Goal: Information Seeking & Learning: Compare options

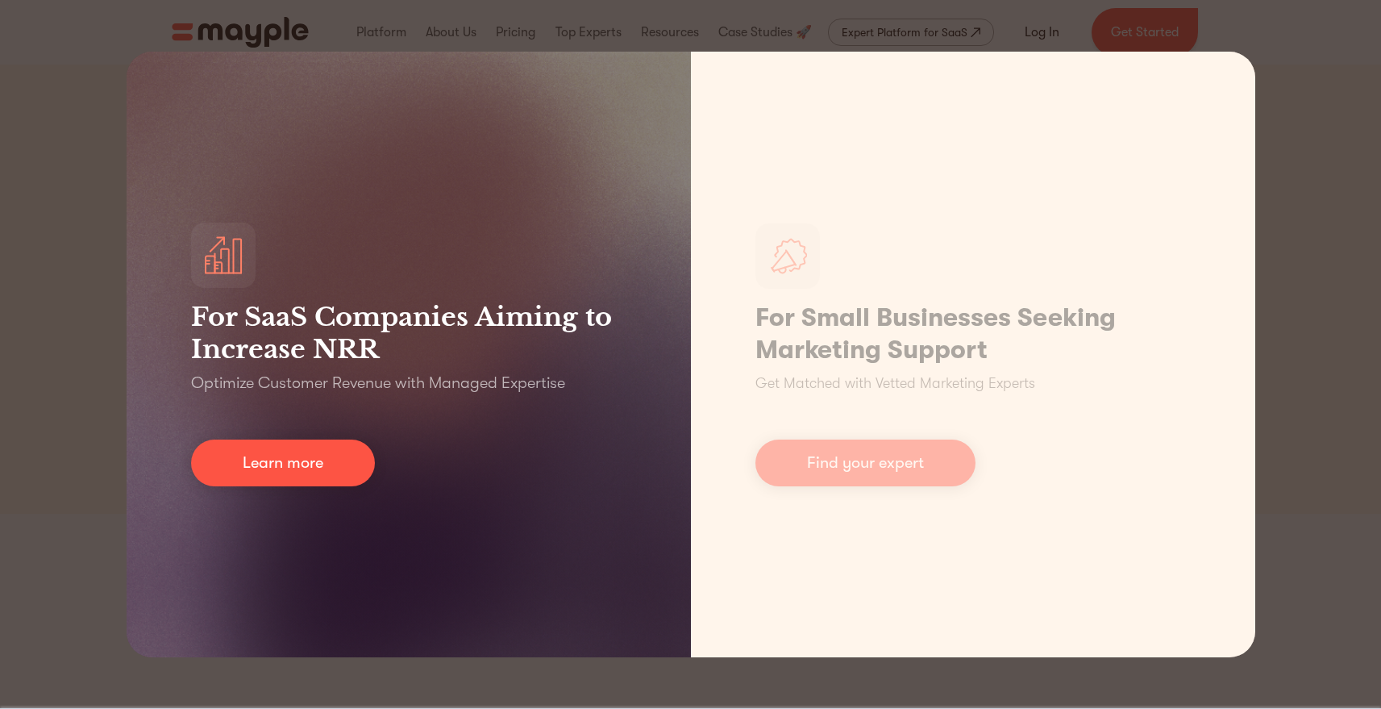
click at [287, 388] on p "Optimize Customer Revenue with Managed Expertise" at bounding box center [378, 383] width 374 height 23
click at [287, 387] on p "Optimize Customer Revenue with Managed Expertise" at bounding box center [378, 383] width 374 height 23
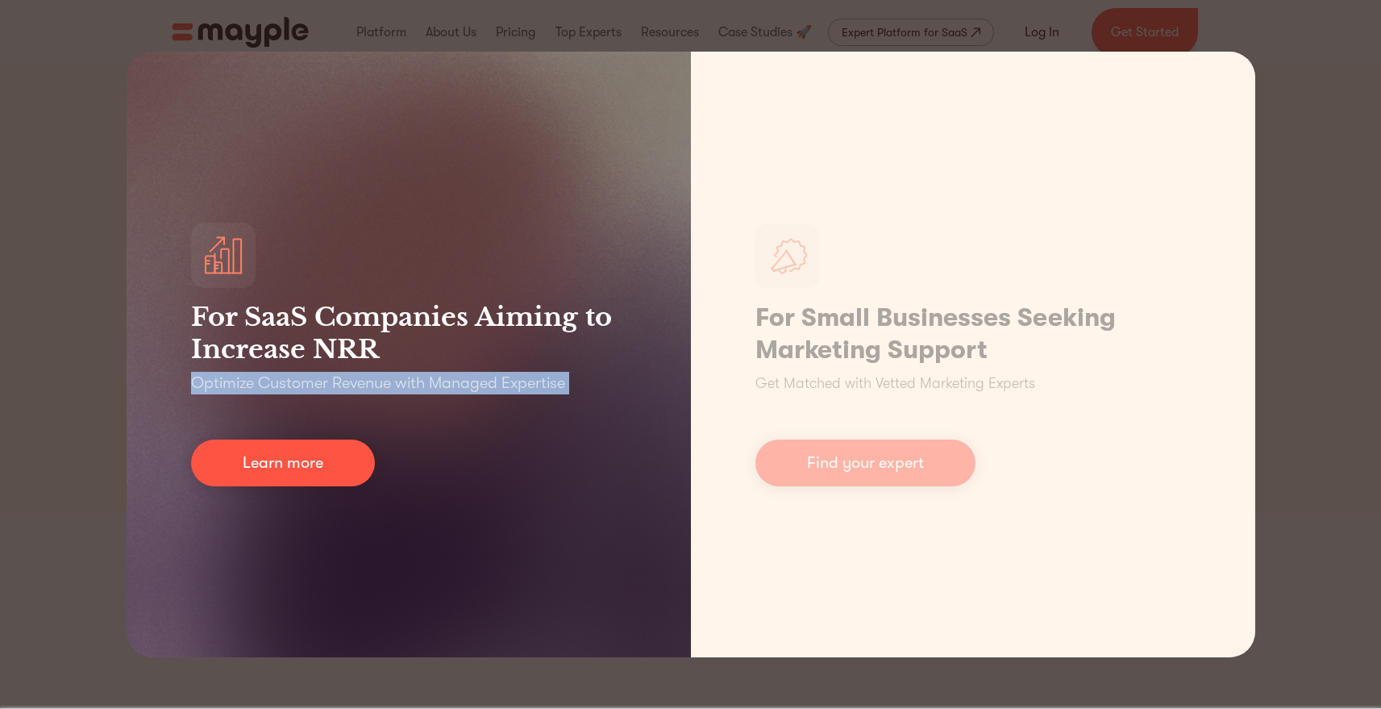
click at [287, 387] on p "Optimize Customer Revenue with Managed Expertise" at bounding box center [378, 383] width 374 height 23
click at [451, 396] on div "For SaaS Companies Aiming to Increase NRR Optimize Customer Revenue with Manage…" at bounding box center [409, 355] width 564 height 606
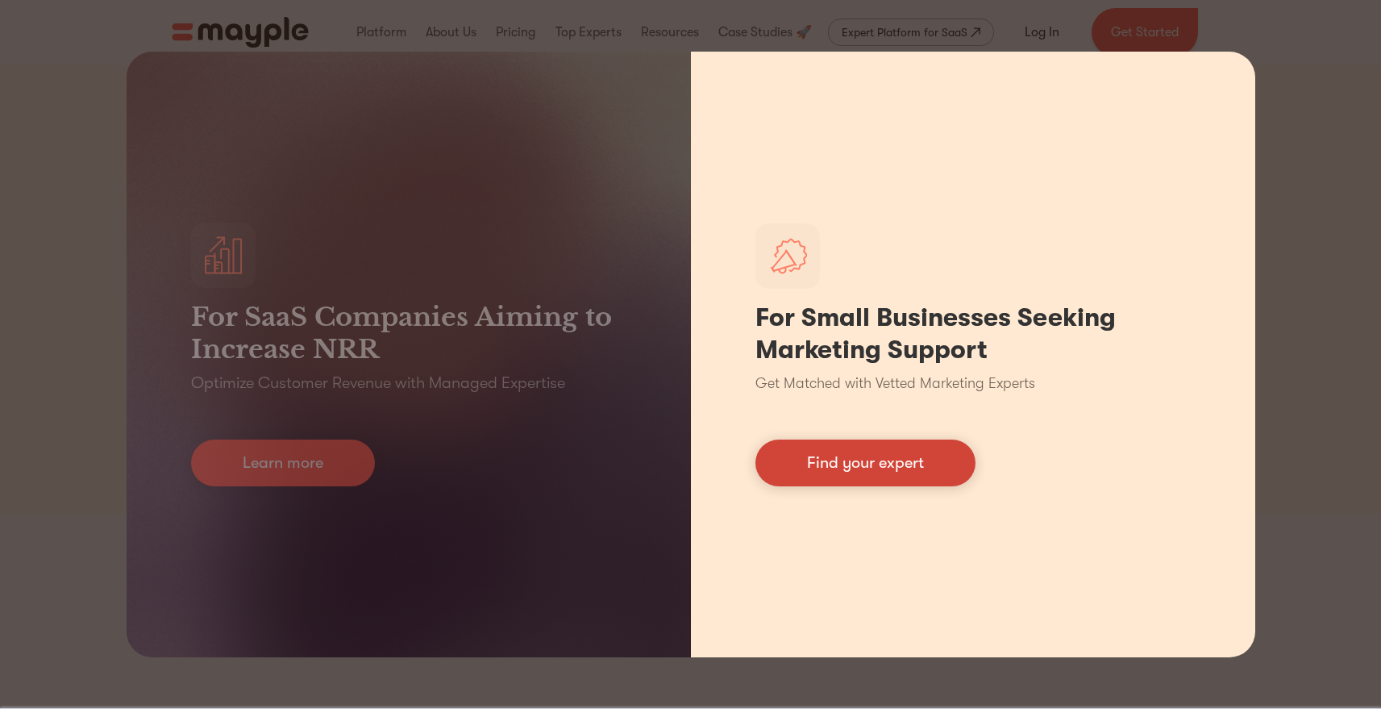
click at [952, 465] on link "Find your expert" at bounding box center [866, 462] width 220 height 47
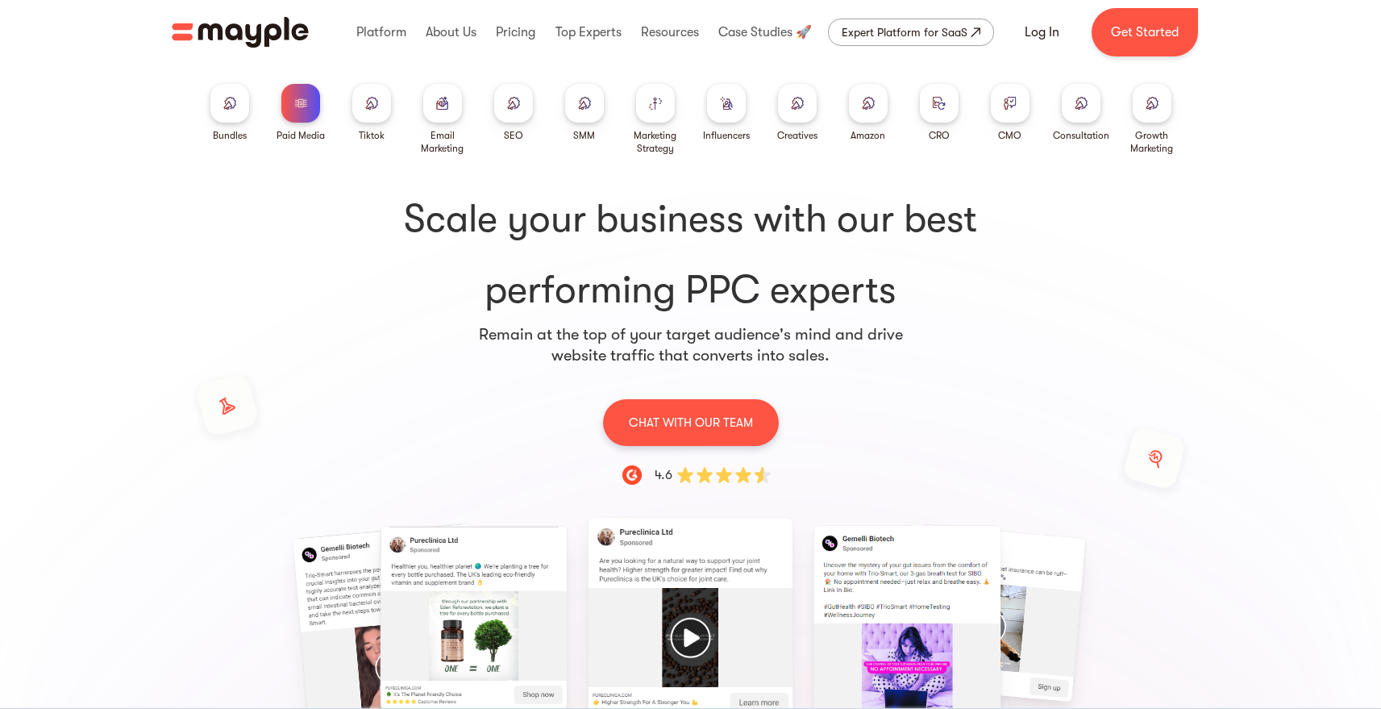
click at [659, 110] on div at bounding box center [655, 103] width 39 height 39
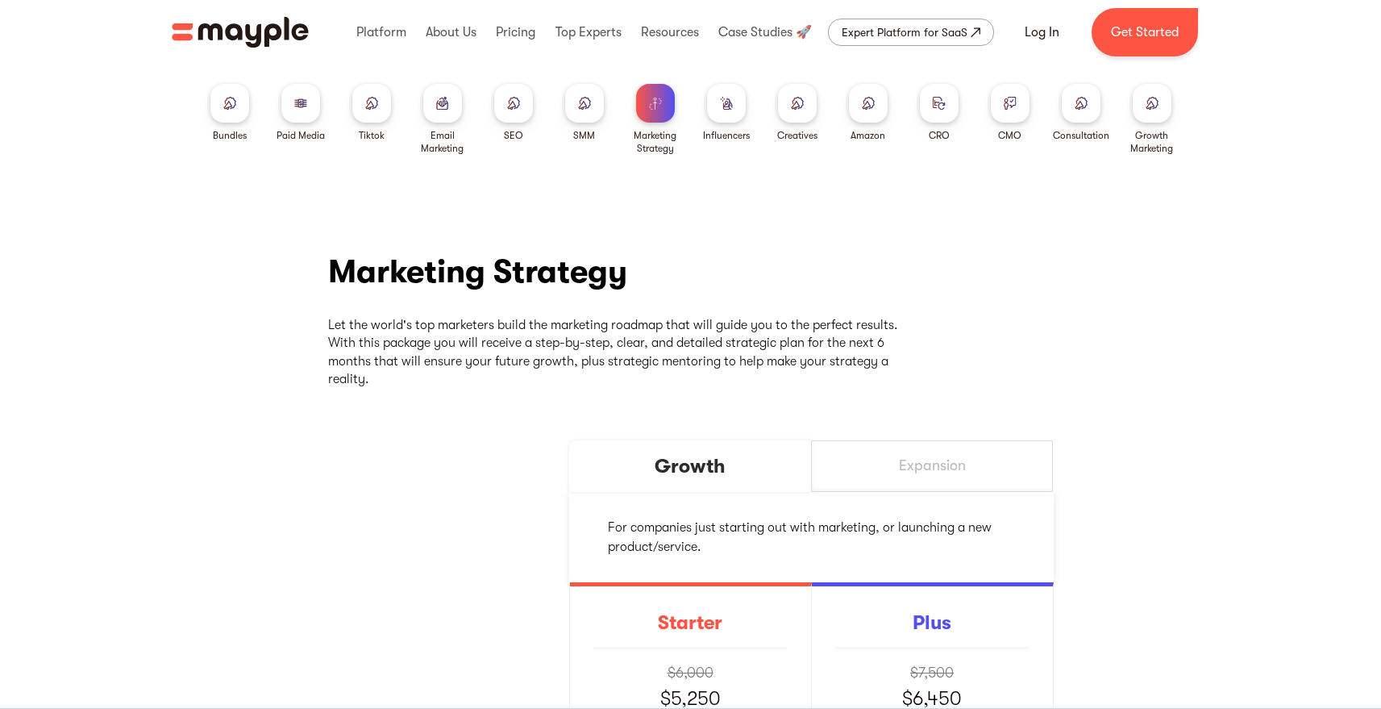
click at [801, 110] on div at bounding box center [797, 103] width 39 height 39
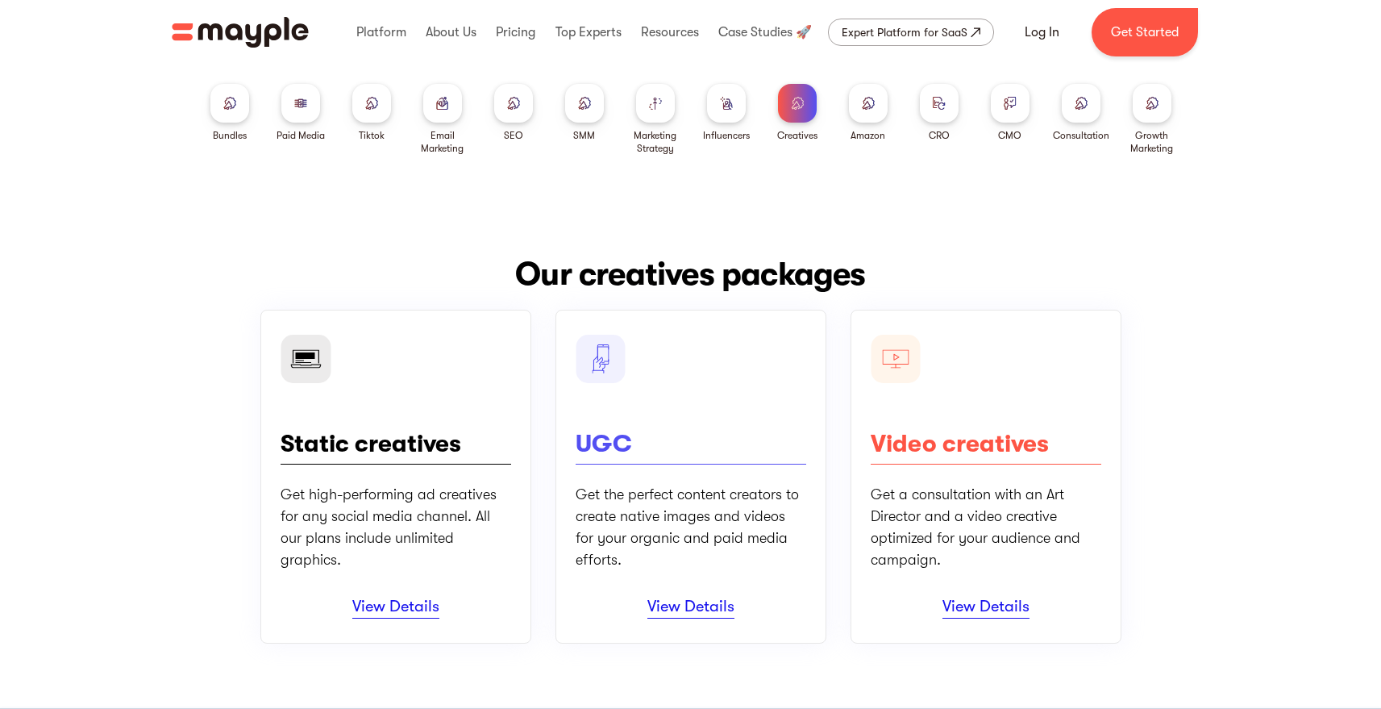
click at [947, 108] on div at bounding box center [939, 103] width 39 height 39
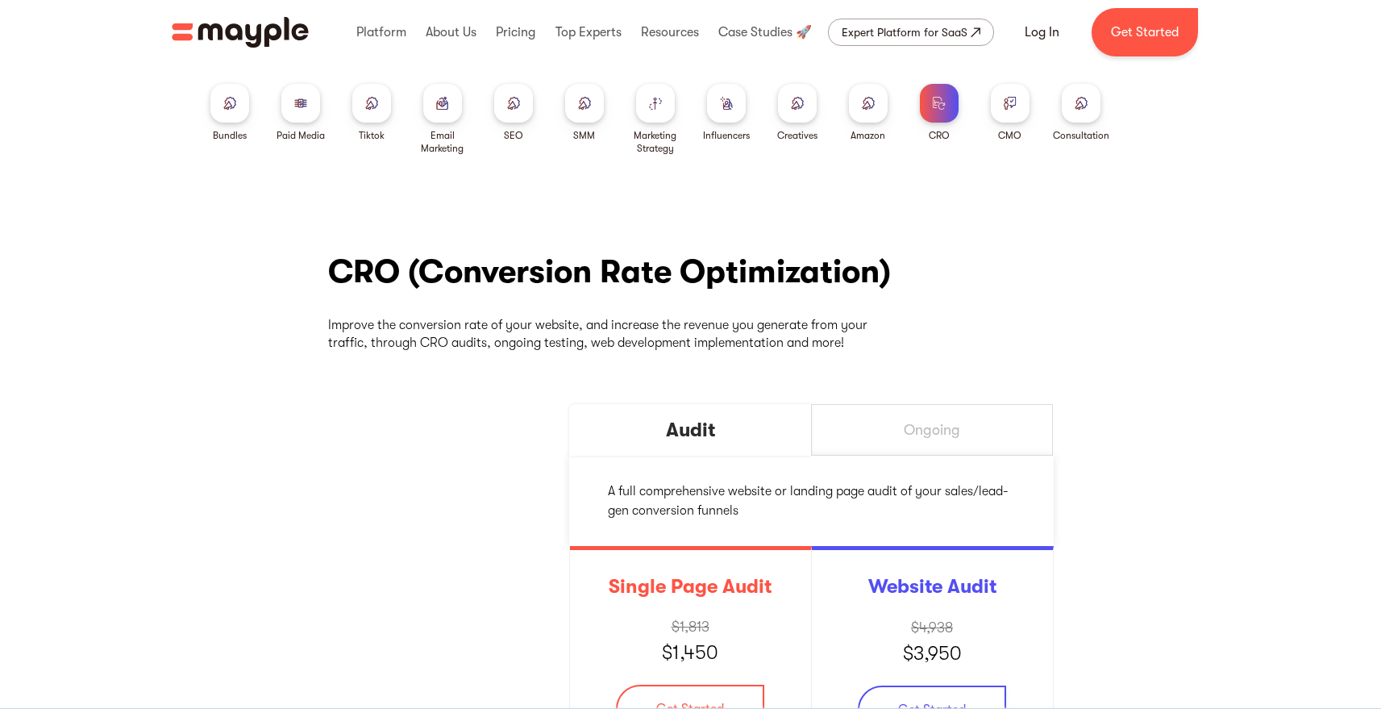
click at [1006, 102] on img at bounding box center [1010, 103] width 13 height 12
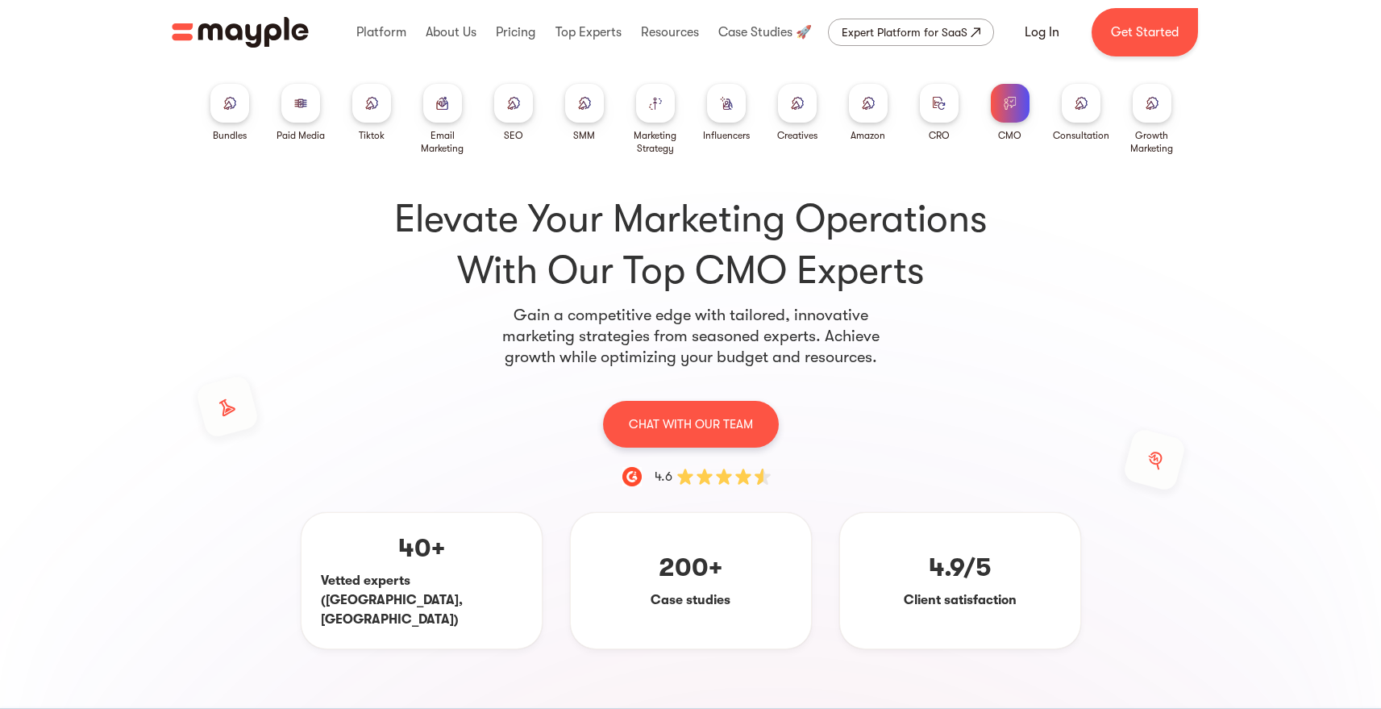
click at [936, 100] on img at bounding box center [939, 103] width 13 height 12
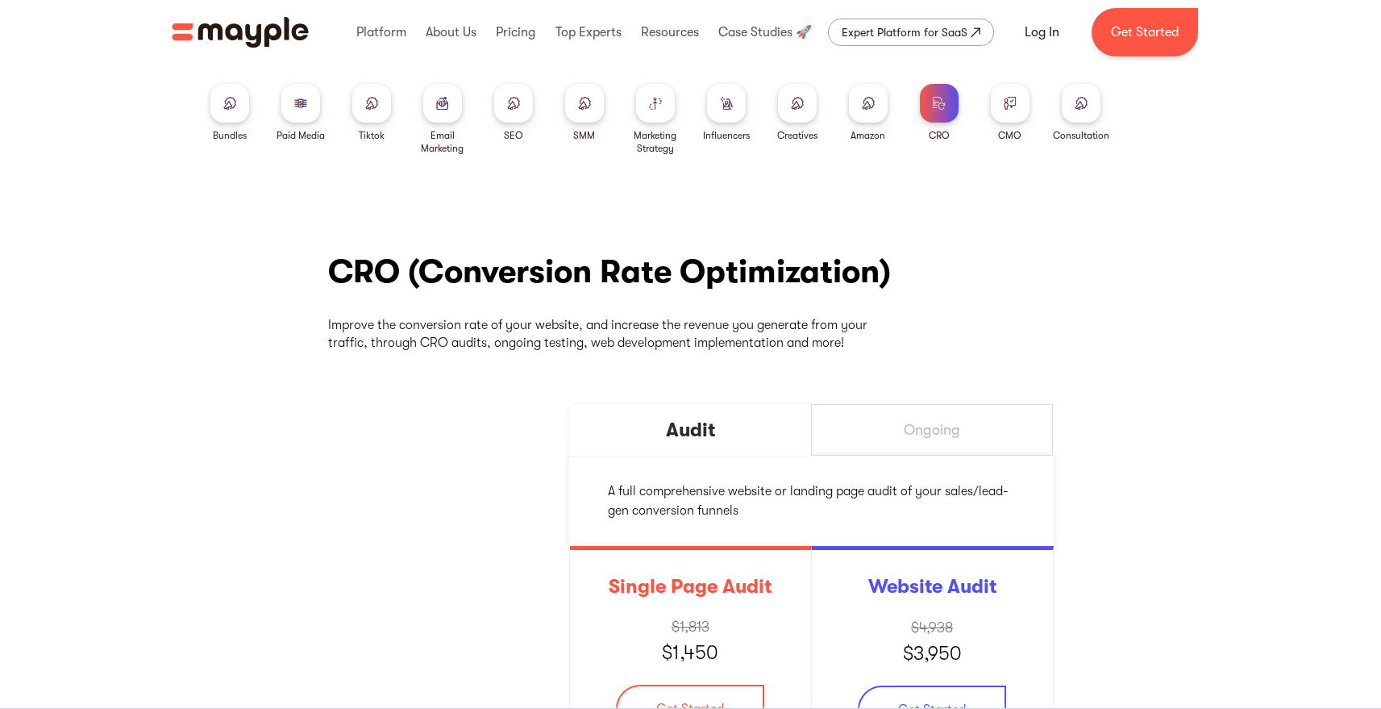
click at [1086, 108] on img at bounding box center [1081, 103] width 13 height 12
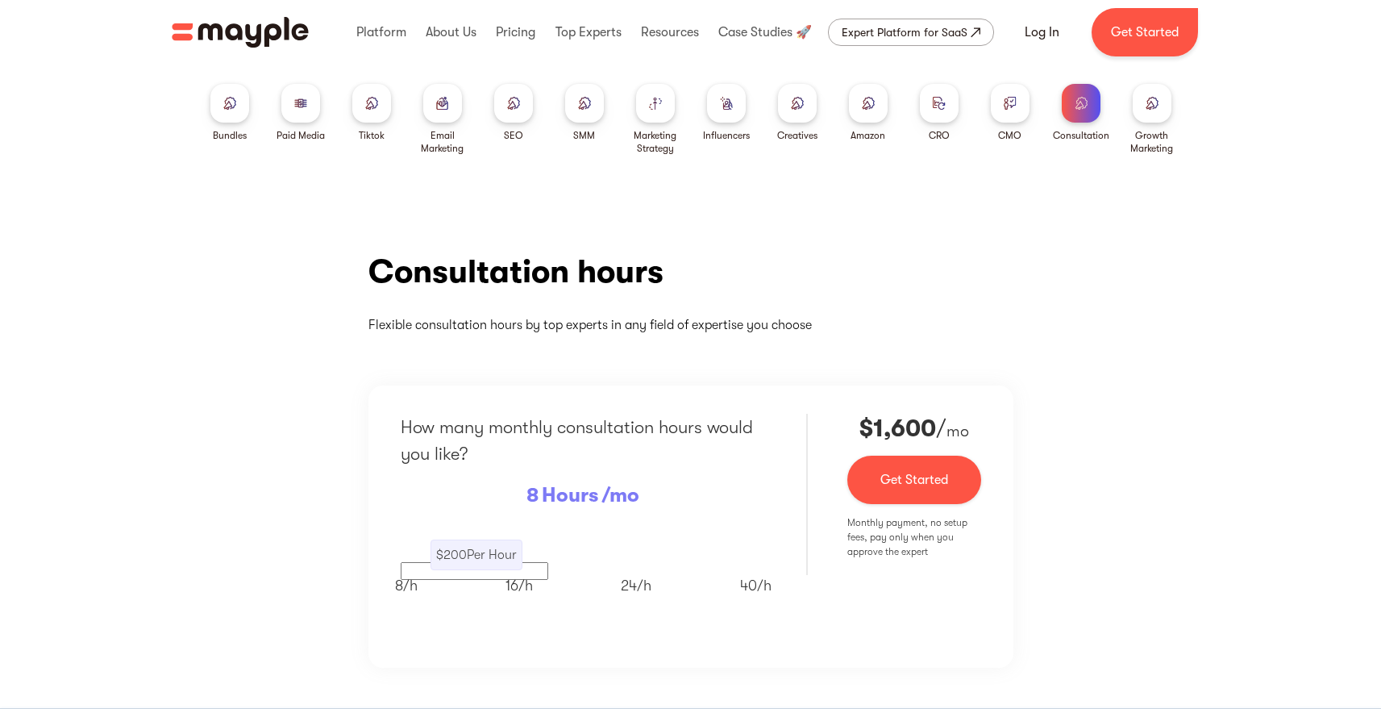
click at [443, 566] on div "8/ h 16/ h 24/ h 40/ h" at bounding box center [583, 580] width 377 height 31
click at [399, 573] on p "8/ h" at bounding box center [406, 580] width 23 height 31
click at [426, 569] on div "8/ h 16/ h 24/ h 40/ h" at bounding box center [583, 580] width 377 height 31
drag, startPoint x: 414, startPoint y: 576, endPoint x: 510, endPoint y: 563, distance: 96.8
click at [503, 564] on div "How many monthly consultation hours would you like? 8 Hours /mo $ 200 Per Hour …" at bounding box center [584, 521] width 366 height 214
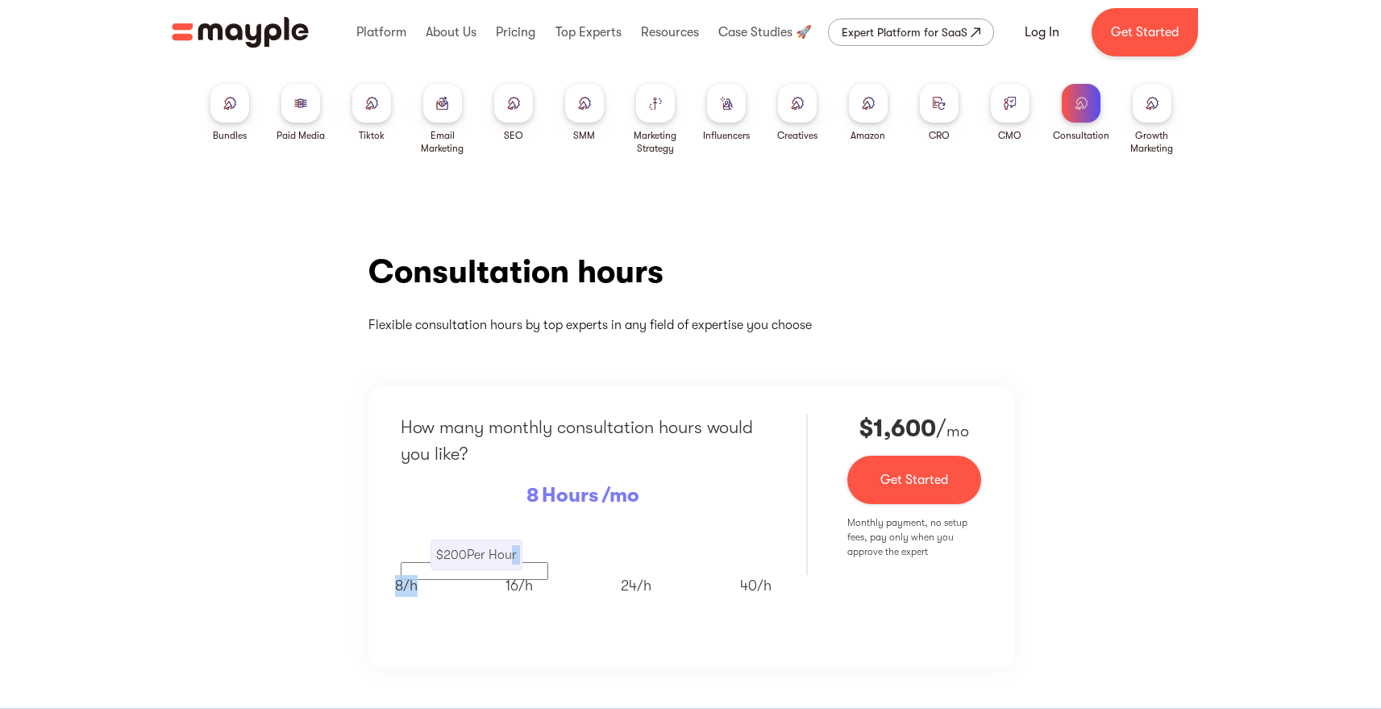
click at [553, 560] on div "$ 200 Per Hour" at bounding box center [584, 551] width 366 height 56
click at [557, 576] on div "8/ h 16/ h 24/ h 40/ h" at bounding box center [583, 580] width 377 height 31
click at [489, 553] on p "$ 200 Per Hour" at bounding box center [476, 554] width 81 height 19
click at [436, 553] on p "$ 200 Per Hour" at bounding box center [476, 554] width 81 height 19
click at [426, 581] on div "8/ h 16/ h 24/ h 40/ h" at bounding box center [583, 580] width 377 height 31
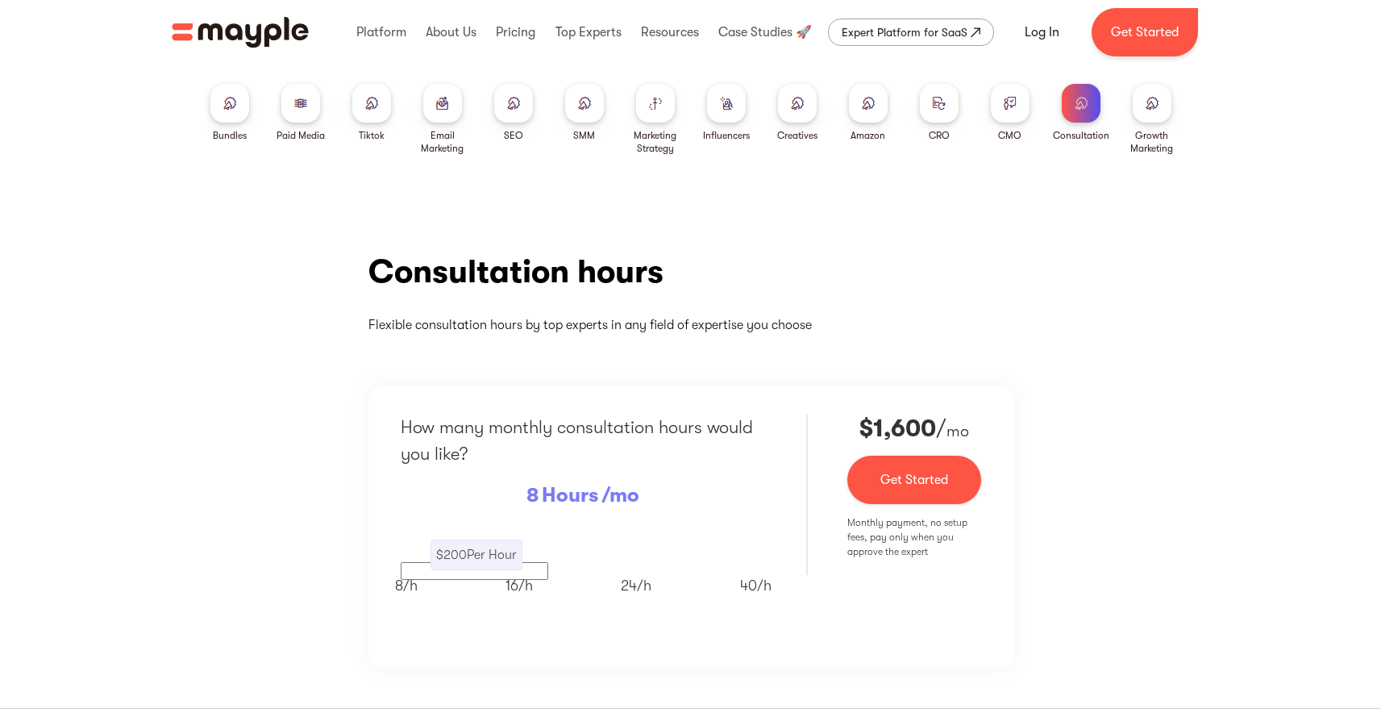
click at [436, 560] on p "$ 200 Per Hour" at bounding box center [476, 554] width 81 height 19
drag, startPoint x: 451, startPoint y: 560, endPoint x: 510, endPoint y: 560, distance: 58.9
click at [510, 560] on p "$ 200 Per Hour" at bounding box center [476, 554] width 81 height 19
click at [426, 574] on div "8/ h 16/ h 24/ h 40/ h" at bounding box center [583, 580] width 377 height 31
drag, startPoint x: 410, startPoint y: 576, endPoint x: 562, endPoint y: 572, distance: 152.5
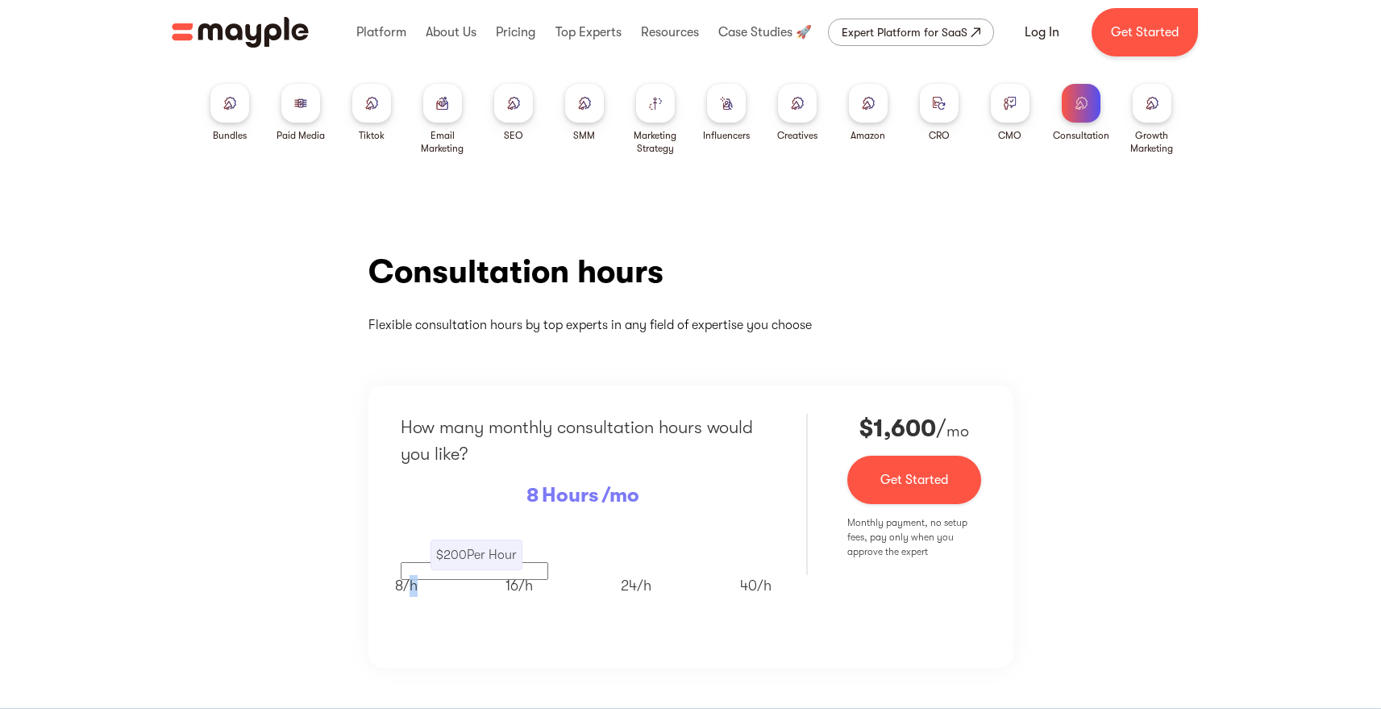
click at [562, 572] on div "8/ h 16/ h 24/ h 40/ h" at bounding box center [583, 580] width 377 height 31
click at [472, 588] on div "8/ h 16/ h 24/ h 40/ h" at bounding box center [583, 580] width 377 height 31
click at [221, 102] on div at bounding box center [229, 103] width 39 height 39
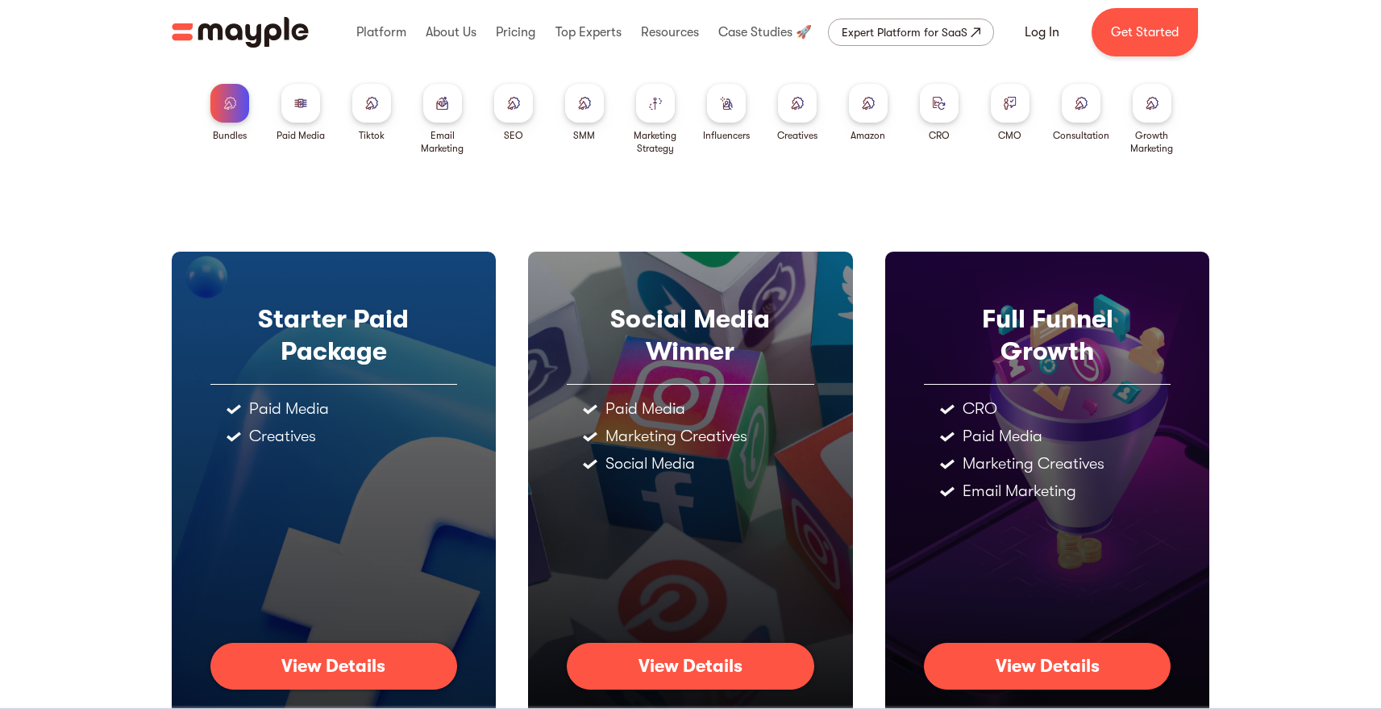
click at [181, 23] on img "home" at bounding box center [240, 32] width 137 height 31
